Goal: Task Accomplishment & Management: Complete application form

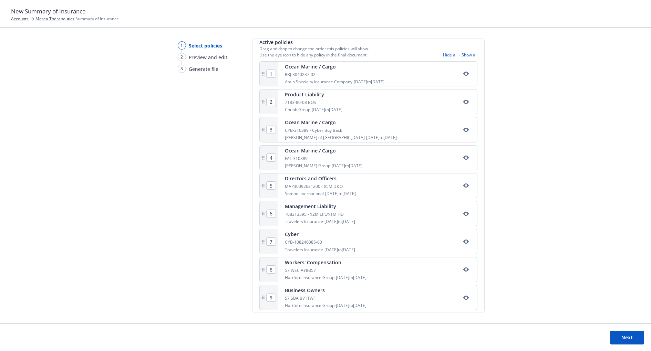
scroll to position [127, 0]
click at [626, 338] on button "Next" at bounding box center [627, 338] width 34 height 14
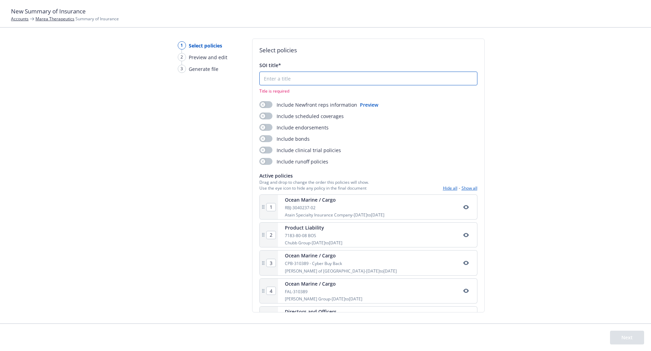
click at [267, 80] on input "SOI title*" at bounding box center [368, 78] width 217 height 13
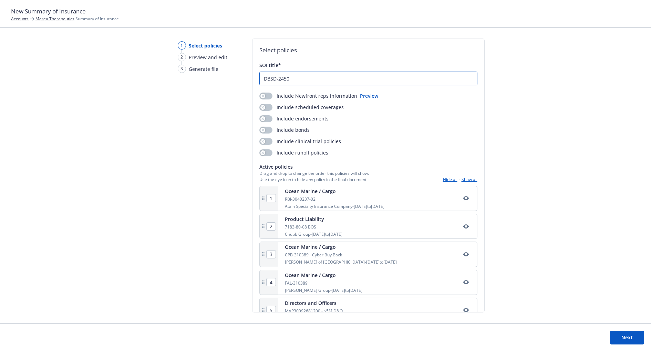
type input "DBSD-2450"
click at [621, 338] on button "Next" at bounding box center [627, 338] width 34 height 14
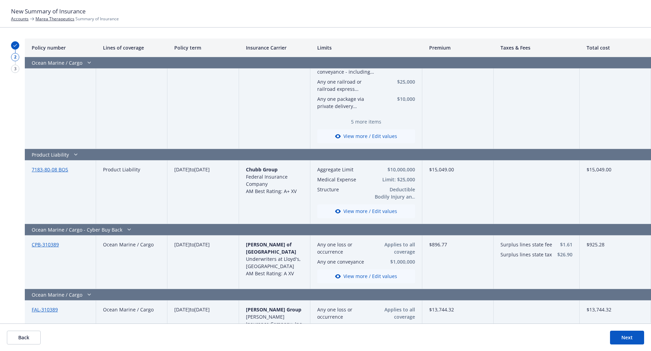
scroll to position [67, 0]
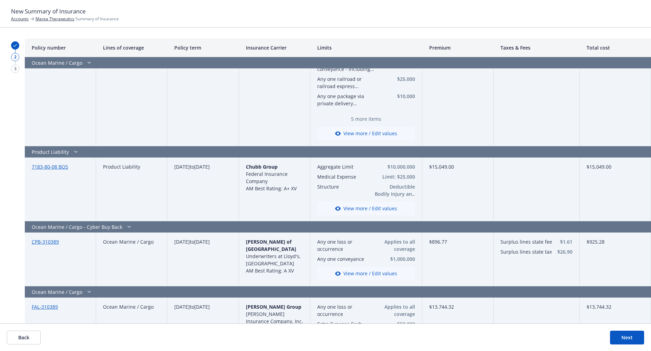
click at [355, 211] on button "View more / Edit values" at bounding box center [366, 209] width 98 height 14
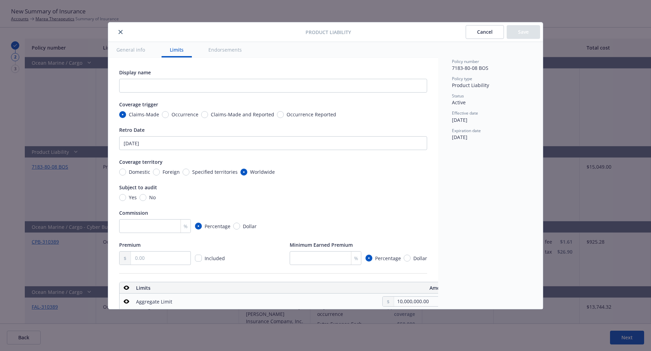
scroll to position [224, 10]
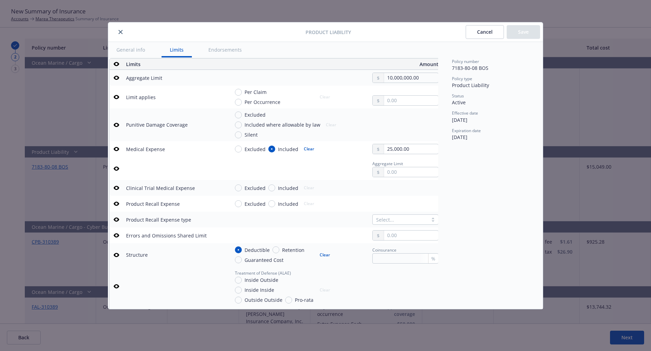
click at [459, 37] on div "Cancel Save" at bounding box center [445, 32] width 189 height 14
click at [480, 31] on button "Cancel" at bounding box center [484, 32] width 38 height 14
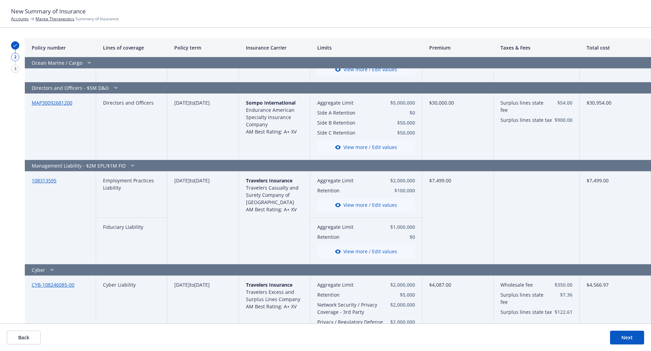
scroll to position [0, 0]
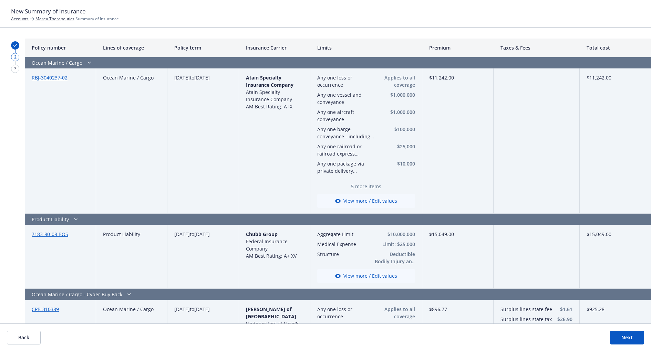
click at [364, 188] on span "5 more items" at bounding box center [366, 186] width 98 height 7
click at [363, 202] on button "View more / Edit values" at bounding box center [366, 201] width 98 height 14
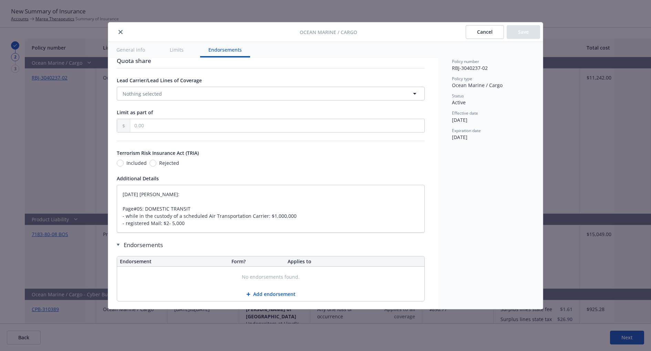
scroll to position [195, 2]
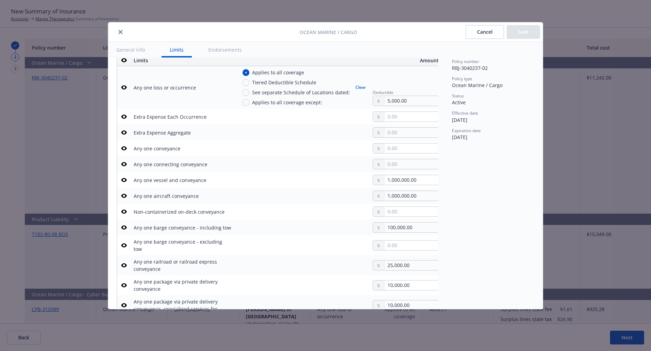
type textarea "x"
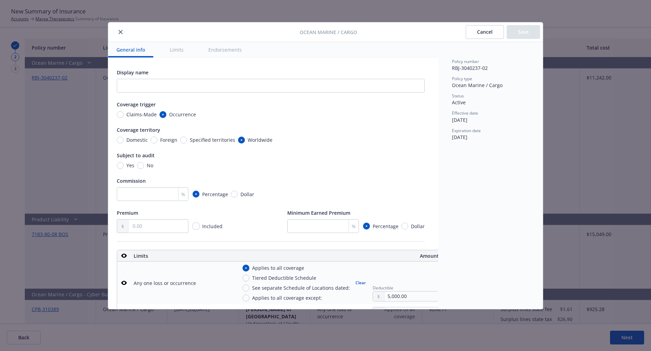
click at [119, 31] on icon "close" at bounding box center [120, 32] width 4 height 4
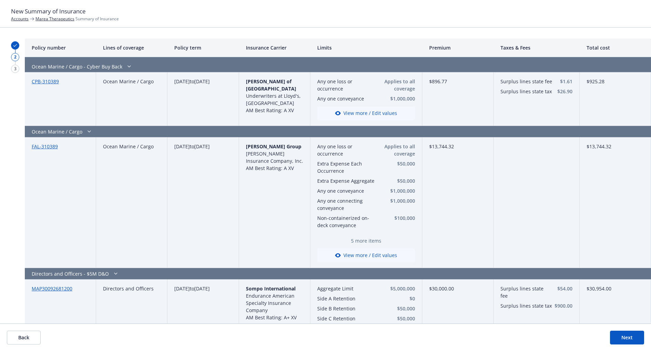
scroll to position [237, 0]
